Goal: Find specific page/section: Find specific page/section

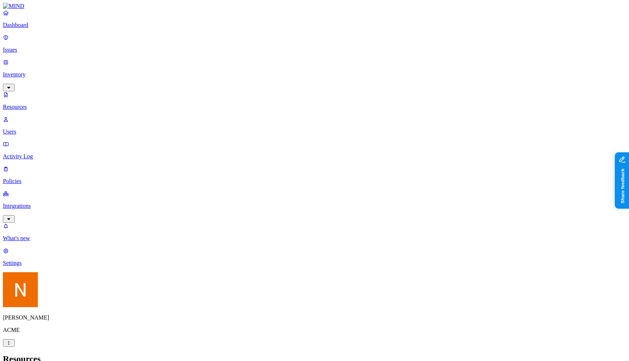
click at [41, 203] on p "Integrations" at bounding box center [314, 206] width 623 height 7
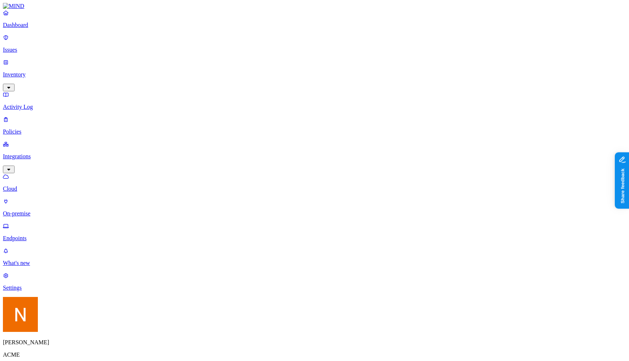
click at [47, 128] on p "Policies" at bounding box center [314, 131] width 623 height 7
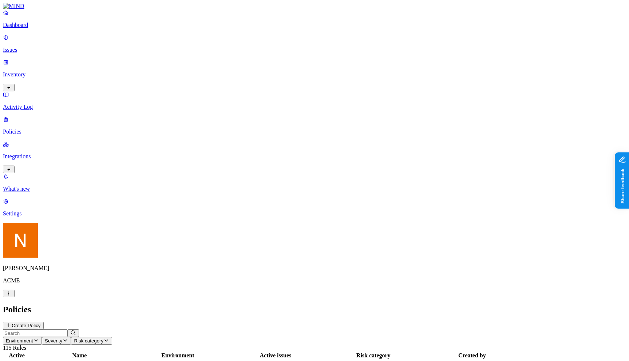
click at [45, 153] on p "Integrations" at bounding box center [314, 156] width 623 height 7
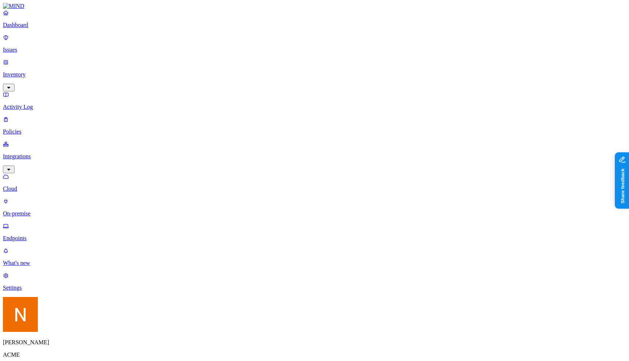
click at [45, 71] on p "Inventory" at bounding box center [314, 74] width 623 height 7
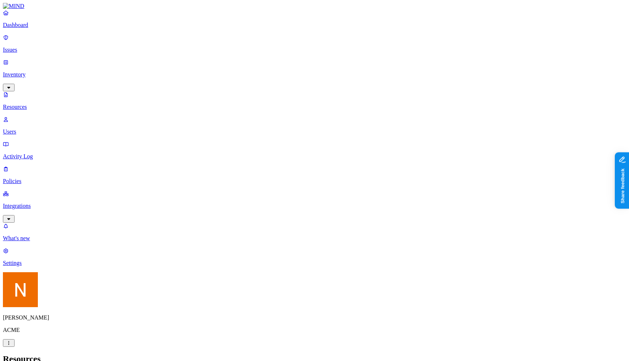
click at [48, 47] on p "Issues" at bounding box center [314, 50] width 623 height 7
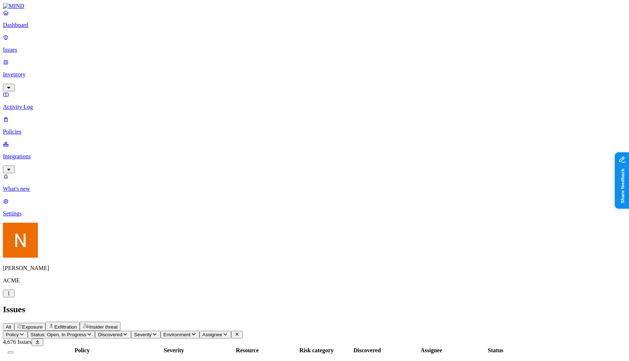
click at [47, 104] on p "Activity Log" at bounding box center [314, 107] width 623 height 7
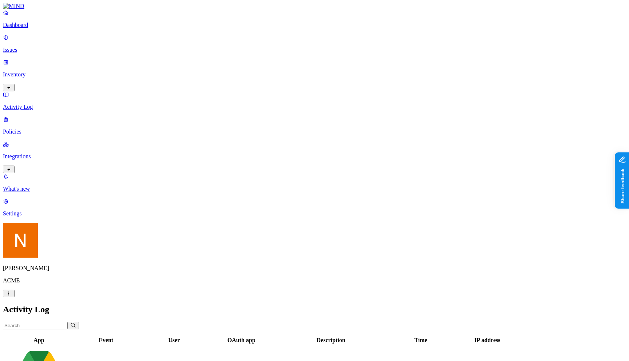
click at [44, 128] on p "Policies" at bounding box center [314, 131] width 623 height 7
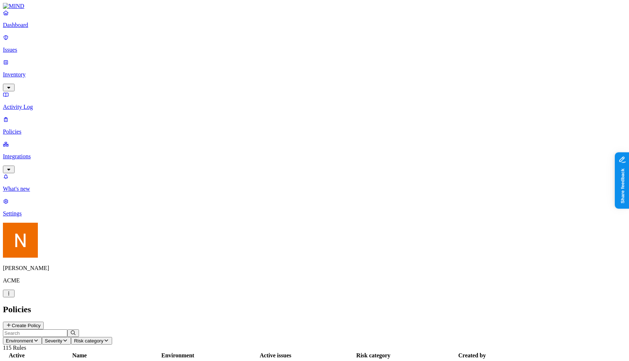
click at [46, 50] on link "Issues" at bounding box center [314, 43] width 623 height 19
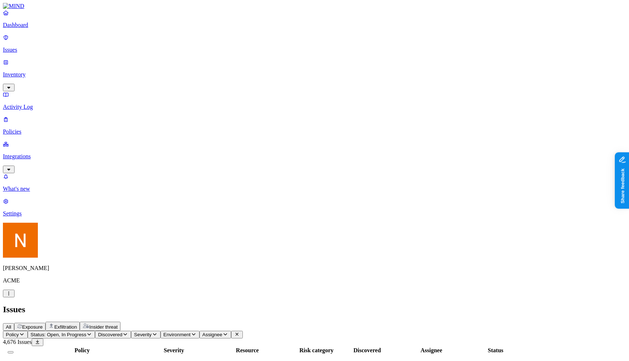
click at [48, 128] on p "Policies" at bounding box center [314, 131] width 623 height 7
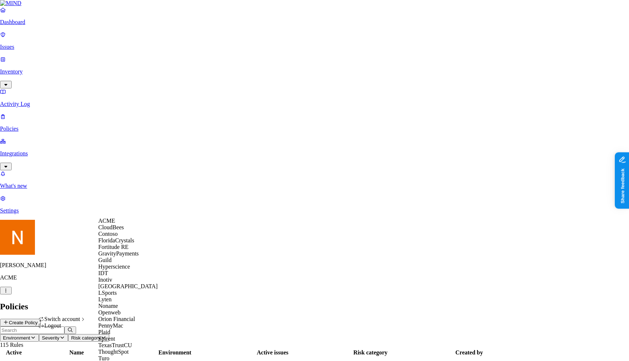
click at [124, 230] on span "CloudBees" at bounding box center [110, 227] width 25 height 6
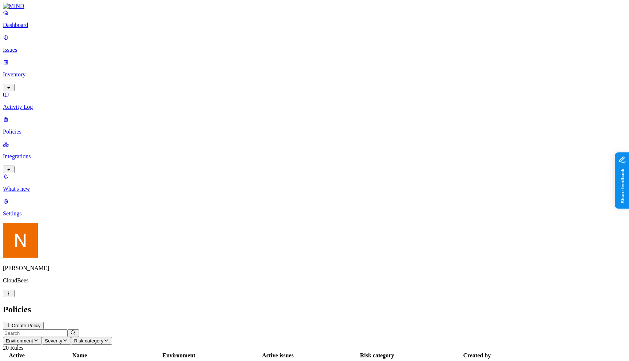
click at [129, 352] on th "Name" at bounding box center [80, 355] width 98 height 7
click at [42, 337] on button "Environment" at bounding box center [22, 341] width 39 height 8
click at [161, 43] on div "Cloud" at bounding box center [161, 46] width 0 height 20
click at [171, 70] on span "Endpoint" at bounding box center [171, 73] width 21 height 6
click at [172, 51] on span "Cloud" at bounding box center [168, 54] width 14 height 6
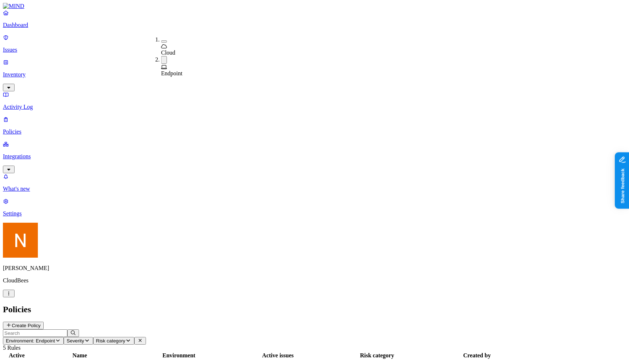
click at [90, 338] on icon "button" at bounding box center [87, 340] width 6 height 5
click at [235, 50] on span "Critical" at bounding box center [229, 53] width 17 height 6
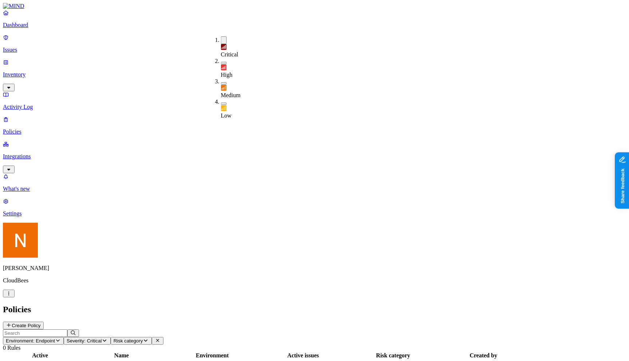
click at [232, 72] on span "High" at bounding box center [227, 75] width 12 height 6
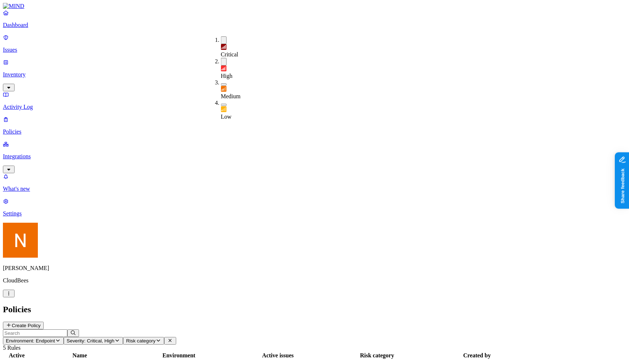
click at [235, 51] on span "Critical" at bounding box center [229, 54] width 17 height 6
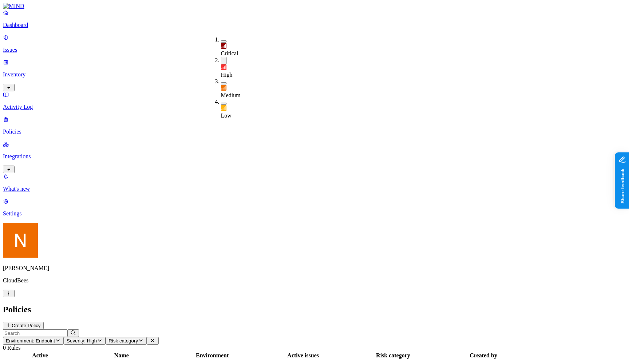
click at [236, 50] on span "Critical" at bounding box center [229, 53] width 17 height 6
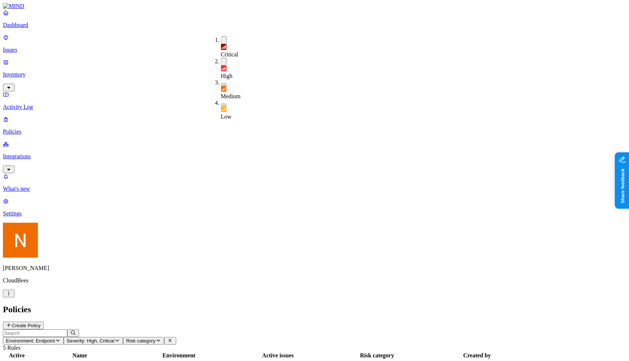
click at [234, 51] on span "Critical" at bounding box center [229, 54] width 17 height 6
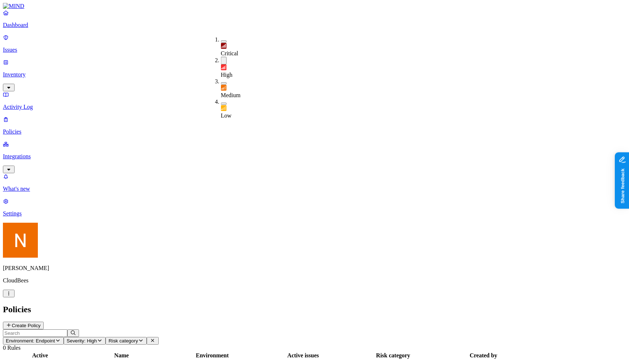
click at [221, 78] on div "Medium" at bounding box center [221, 88] width 0 height 20
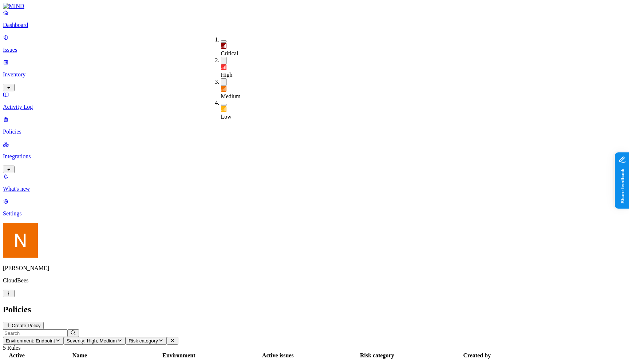
click at [221, 57] on div "High" at bounding box center [221, 67] width 0 height 21
click at [221, 77] on div "Medium" at bounding box center [221, 87] width 0 height 21
click at [55, 338] on span "Environment: Endpoint" at bounding box center [30, 340] width 49 height 5
click at [183, 70] on span "Endpoint" at bounding box center [171, 73] width 21 height 6
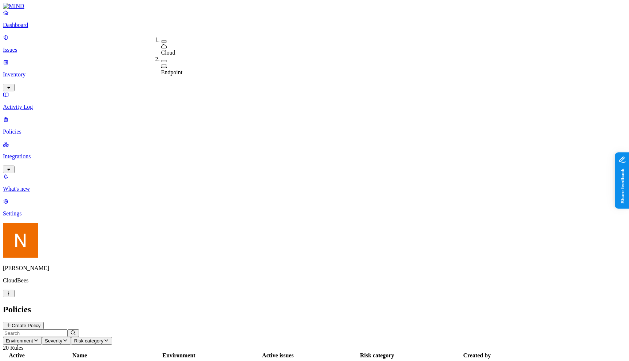
click at [209, 305] on div "Policies Create Policy" at bounding box center [314, 317] width 623 height 25
click at [71, 337] on button "Severity" at bounding box center [56, 341] width 29 height 8
click at [212, 71] on span "High" at bounding box center [207, 74] width 12 height 6
click at [302, 305] on header "Policies Create Policy" at bounding box center [314, 317] width 623 height 25
click at [42, 337] on button "Environment" at bounding box center [22, 341] width 39 height 8
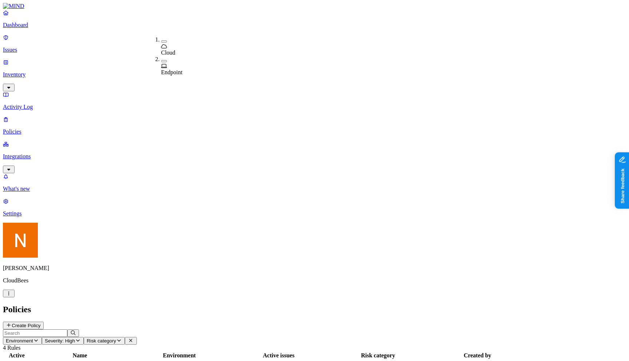
click at [178, 69] on span "Endpoint" at bounding box center [171, 72] width 21 height 6
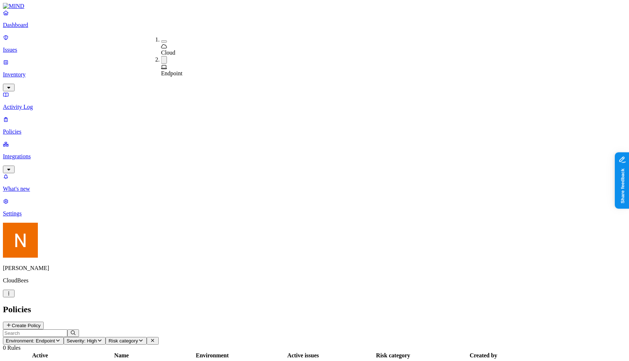
click at [97, 338] on span "Severity: High" at bounding box center [82, 340] width 30 height 5
click at [229, 72] on span "High" at bounding box center [227, 75] width 12 height 6
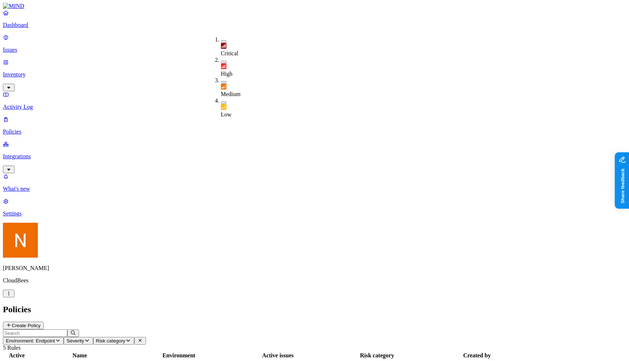
click at [236, 305] on header "Policies Create Policy" at bounding box center [314, 317] width 623 height 25
click at [55, 338] on span "Environment: Endpoint" at bounding box center [30, 340] width 49 height 5
click at [218, 305] on header "Policies Create Policy" at bounding box center [314, 317] width 623 height 25
